Goal: Information Seeking & Learning: Learn about a topic

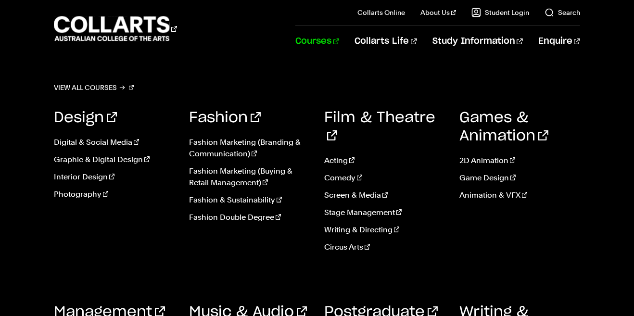
click at [339, 38] on link "Courses" at bounding box center [318, 42] width 44 height 32
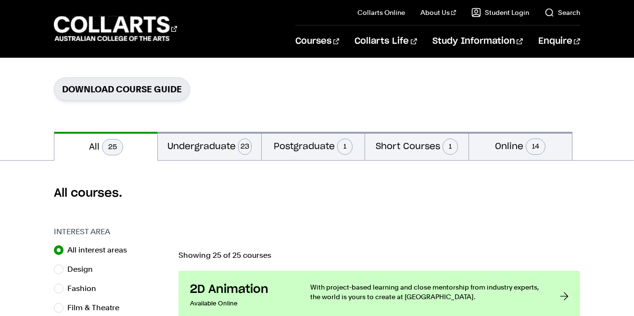
scroll to position [142, 0]
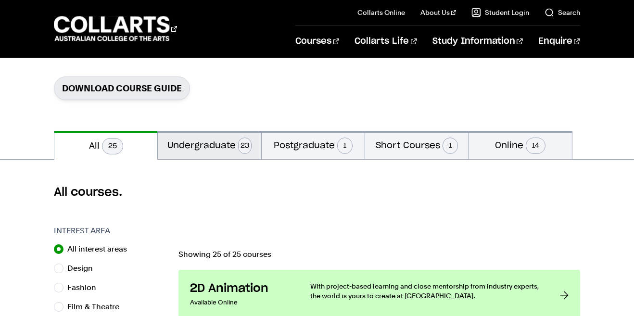
click at [223, 150] on button "Undergraduate 23" at bounding box center [209, 145] width 103 height 28
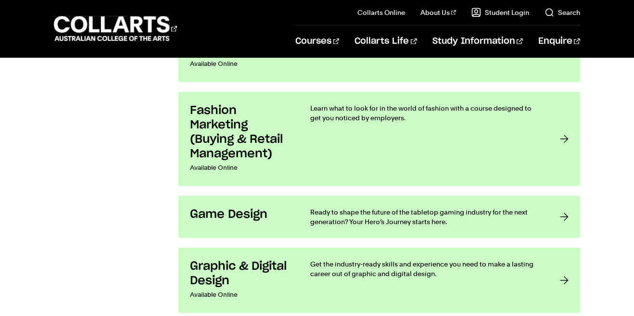
scroll to position [1231, 0]
